Goal: Information Seeking & Learning: Learn about a topic

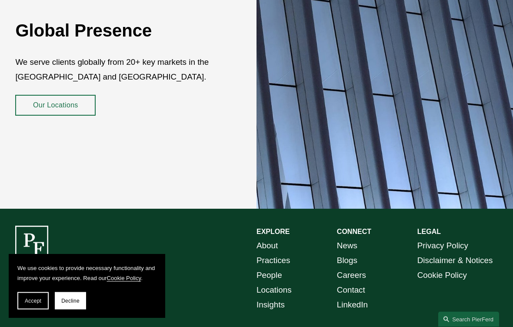
scroll to position [1361, 0]
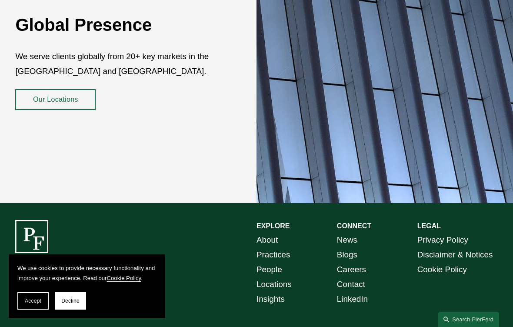
click at [288, 277] on link "Locations" at bounding box center [274, 284] width 35 height 15
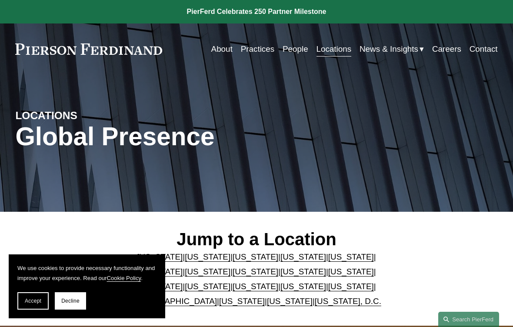
click at [448, 55] on link "Careers" at bounding box center [446, 49] width 29 height 17
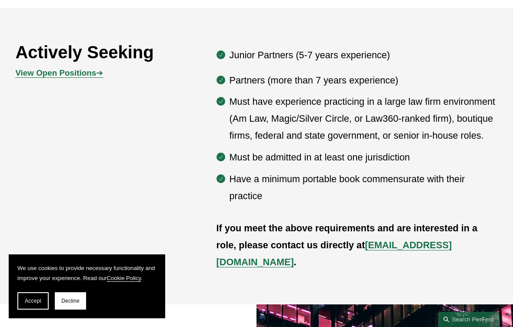
scroll to position [417, 0]
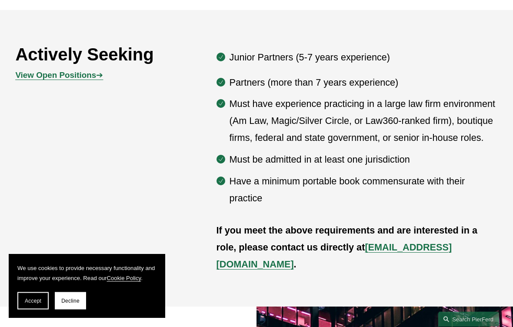
click at [25, 76] on strong "View Open Positions" at bounding box center [55, 75] width 81 height 9
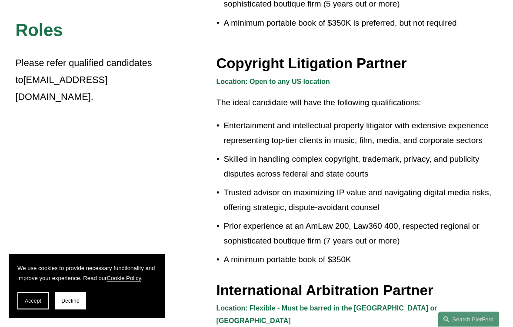
scroll to position [780, 0]
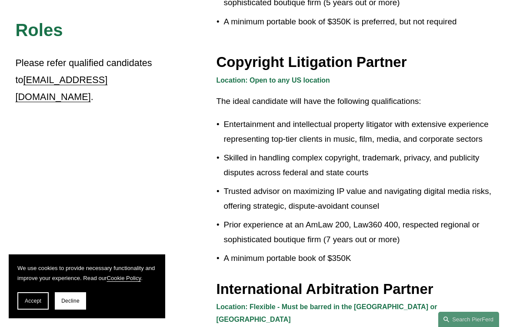
click at [3, 165] on div "Roles Please refer qualified candidates to recruit@pierferd.com . Privacy Tech …" at bounding box center [256, 165] width 513 height 1398
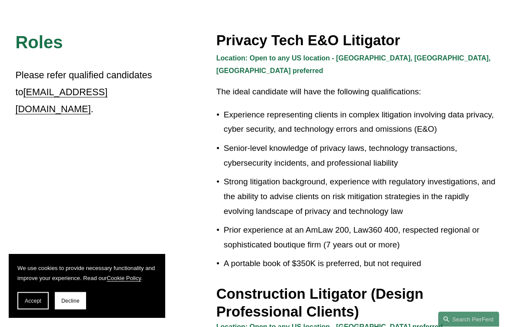
scroll to position [0, 0]
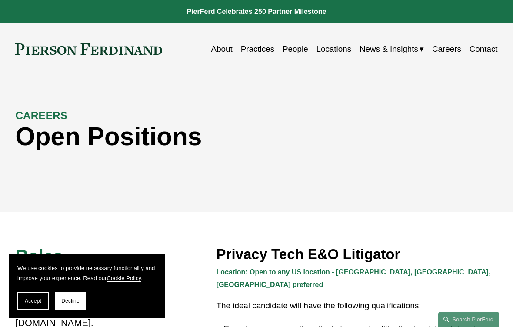
click at [228, 11] on link at bounding box center [256, 11] width 513 height 23
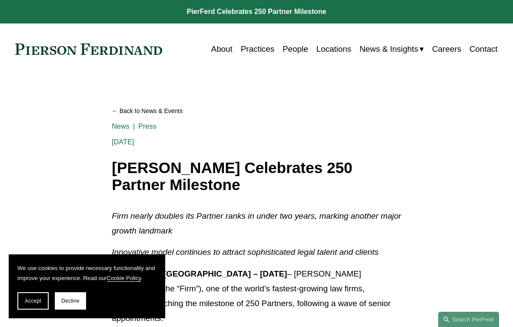
click at [451, 49] on link "Careers" at bounding box center [446, 49] width 29 height 17
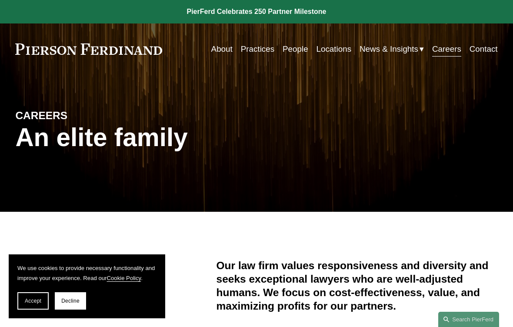
click at [283, 53] on link "People" at bounding box center [296, 49] width 26 height 17
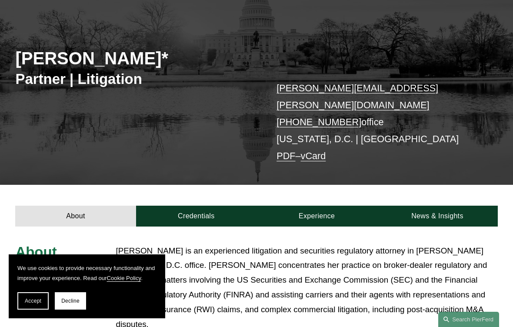
scroll to position [184, 0]
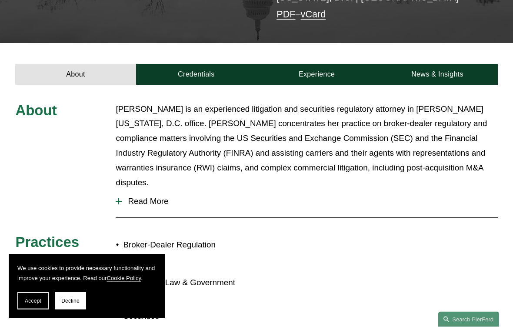
click at [127, 197] on span "Read More" at bounding box center [310, 202] width 376 height 10
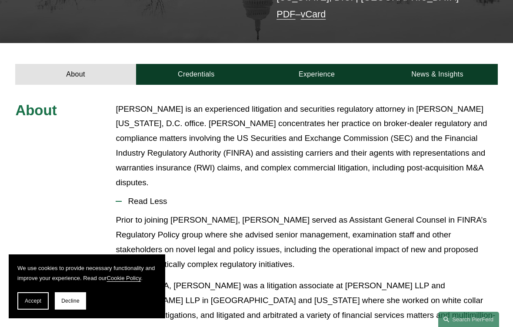
click at [173, 64] on link "Credentials" at bounding box center [196, 74] width 120 height 21
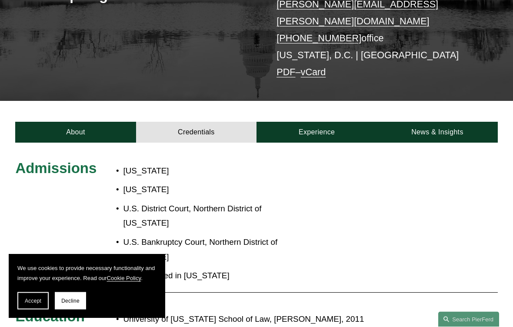
scroll to position [161, 0]
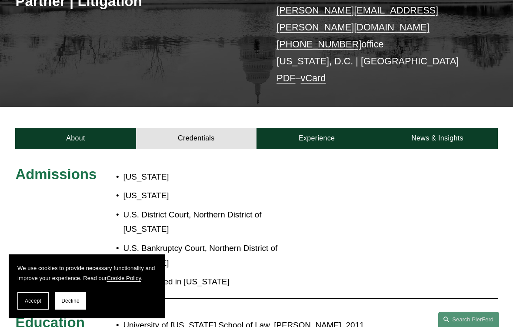
click at [341, 128] on link "Experience" at bounding box center [317, 138] width 120 height 21
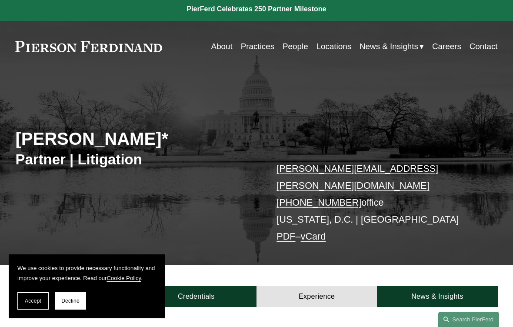
scroll to position [0, 0]
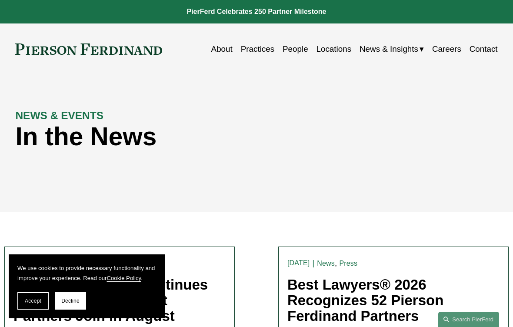
click at [298, 54] on link "People" at bounding box center [296, 49] width 26 height 17
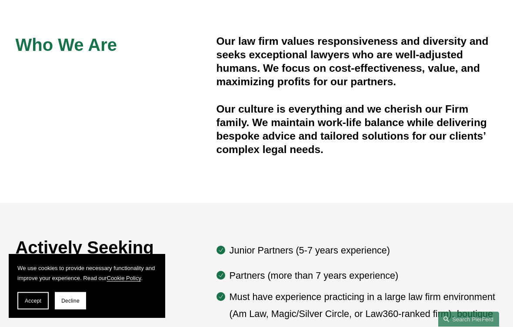
scroll to position [221, 0]
